Goal: Task Accomplishment & Management: Complete application form

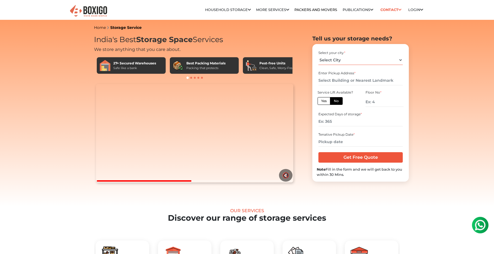
click at [346, 61] on select "Select City [GEOGRAPHIC_DATA] [GEOGRAPHIC_DATA] [GEOGRAPHIC_DATA] [GEOGRAPHIC_D…" at bounding box center [360, 60] width 84 height 10
select select "[GEOGRAPHIC_DATA]"
click at [318, 55] on select "Select City [GEOGRAPHIC_DATA] [GEOGRAPHIC_DATA] [GEOGRAPHIC_DATA] [GEOGRAPHIC_D…" at bounding box center [360, 60] width 84 height 10
click at [339, 81] on input "text" at bounding box center [360, 81] width 84 height 10
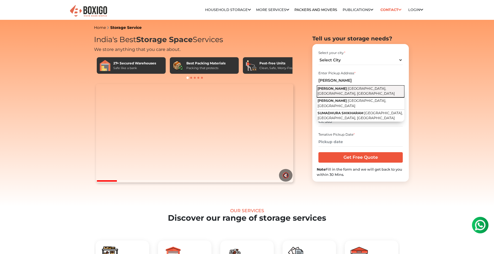
click at [340, 91] on button "[PERSON_NAME] - [GEOGRAPHIC_DATA], [GEOGRAPHIC_DATA]" at bounding box center [361, 91] width 88 height 12
type input "[PERSON_NAME], [GEOGRAPHIC_DATA] - [GEOGRAPHIC_DATA], [GEOGRAPHIC_DATA]"
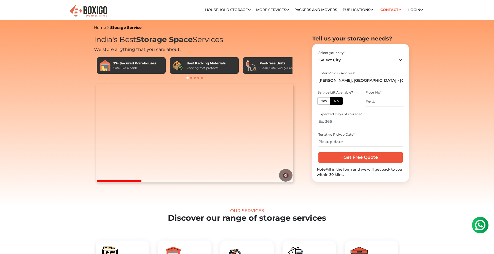
click at [325, 101] on label "Yes" at bounding box center [323, 101] width 13 height 8
click at [325, 101] on input "Yes" at bounding box center [323, 101] width 4 height 4
radio input "true"
click at [337, 102] on label "No" at bounding box center [336, 101] width 13 height 8
click at [337, 102] on input "No" at bounding box center [336, 101] width 4 height 4
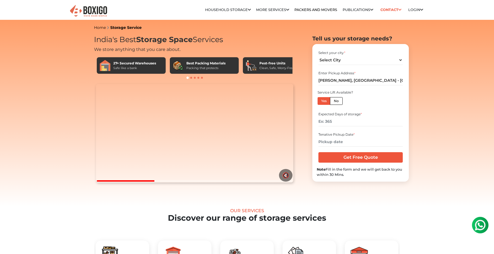
radio input "true"
click at [322, 102] on label "Yes" at bounding box center [323, 101] width 13 height 8
click at [322, 102] on input "Yes" at bounding box center [323, 101] width 4 height 4
radio input "true"
click at [348, 123] on input "number" at bounding box center [360, 122] width 84 height 10
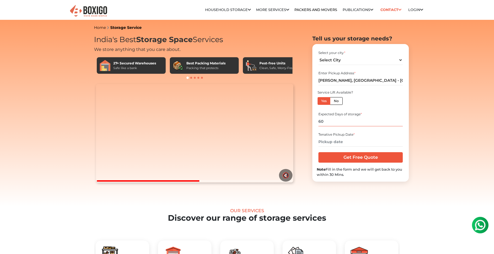
type input "6"
type input "90"
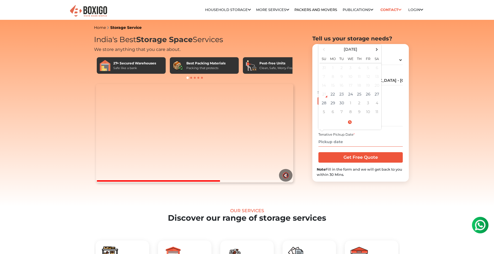
click at [368, 141] on input "text" at bounding box center [360, 142] width 84 height 10
click at [377, 50] on span at bounding box center [376, 49] width 7 height 7
click at [366, 104] on td "31" at bounding box center [367, 103] width 9 height 9
click at [367, 140] on input "[DATE] 12:00 AM" at bounding box center [360, 142] width 84 height 10
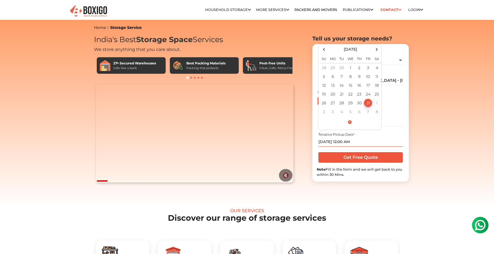
drag, startPoint x: 340, startPoint y: 142, endPoint x: 343, endPoint y: 142, distance: 3.0
click at [343, 142] on input "[DATE] 12:00 AM" at bounding box center [360, 142] width 84 height 10
drag, startPoint x: 348, startPoint y: 142, endPoint x: 345, endPoint y: 142, distance: 3.9
click at [345, 142] on input "[DATE] 12:00 AM" at bounding box center [360, 142] width 84 height 10
type input "[DATE] 12:00 PM"
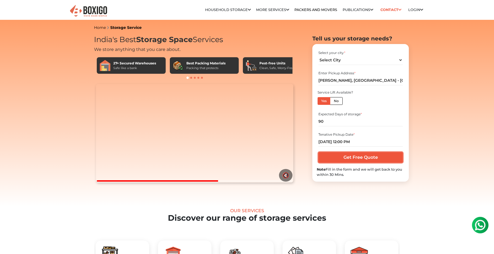
click at [382, 157] on input "Get Free Quote" at bounding box center [360, 157] width 84 height 10
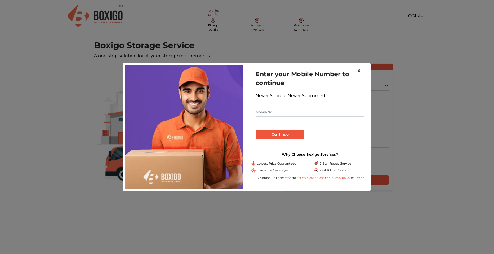
click at [359, 70] on span "×" at bounding box center [359, 71] width 4 height 8
